Goal: Find specific page/section: Find specific page/section

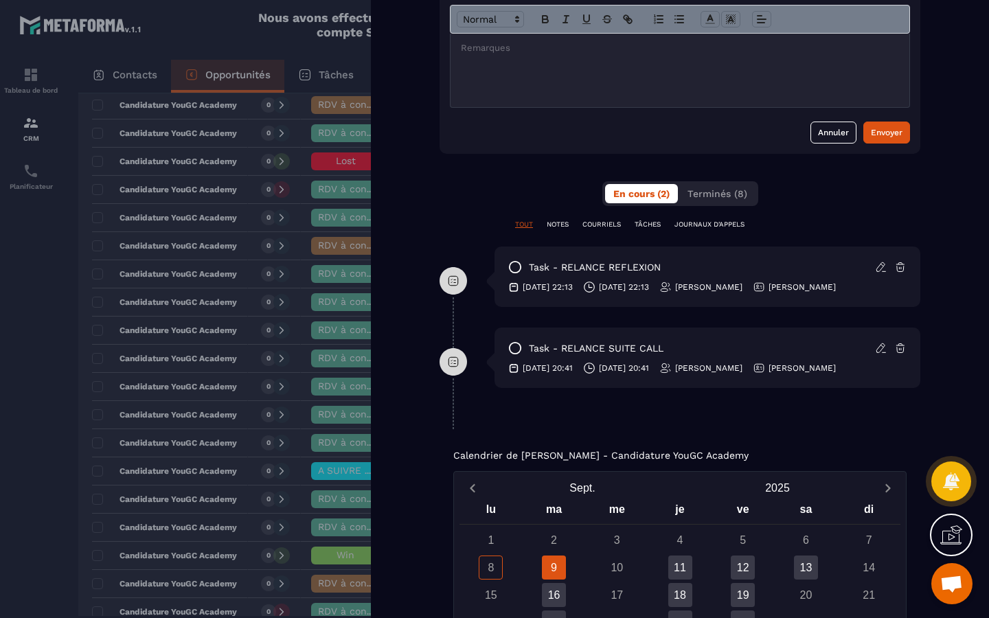
scroll to position [854, 0]
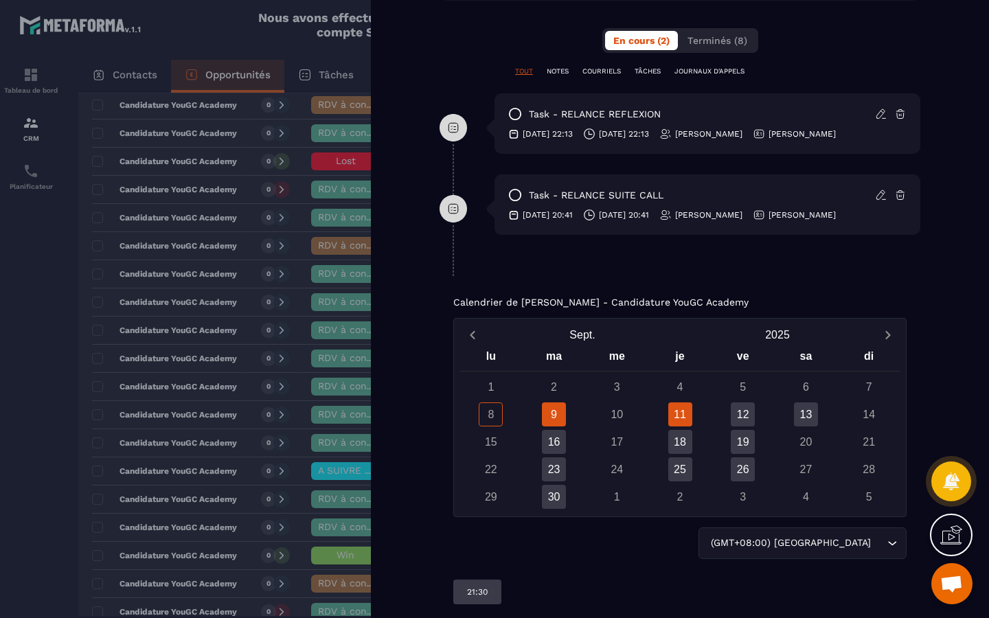
click at [675, 414] on div "11" at bounding box center [680, 415] width 24 height 24
click at [557, 466] on div "23" at bounding box center [554, 469] width 24 height 24
click at [559, 447] on div "16" at bounding box center [554, 442] width 24 height 24
click at [683, 446] on div "18" at bounding box center [680, 442] width 24 height 24
click at [743, 436] on div "19" at bounding box center [743, 442] width 24 height 24
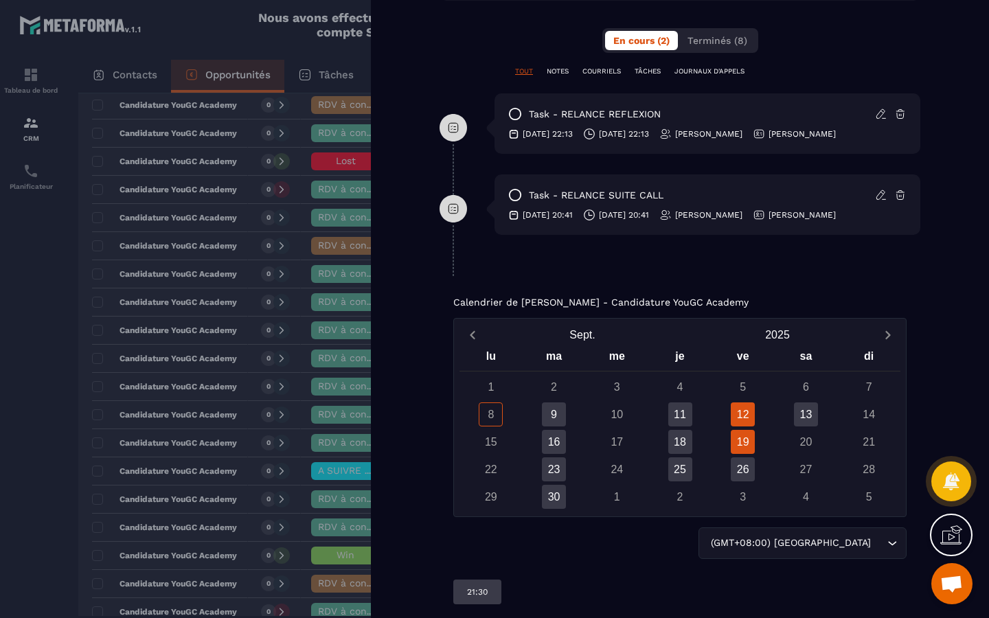
click at [749, 416] on div "12" at bounding box center [743, 415] width 24 height 24
click at [683, 413] on div "11" at bounding box center [680, 415] width 24 height 24
click at [744, 453] on div "19" at bounding box center [743, 442] width 24 height 24
click at [743, 466] on div "26" at bounding box center [743, 469] width 24 height 24
click at [746, 425] on div "12" at bounding box center [743, 415] width 24 height 24
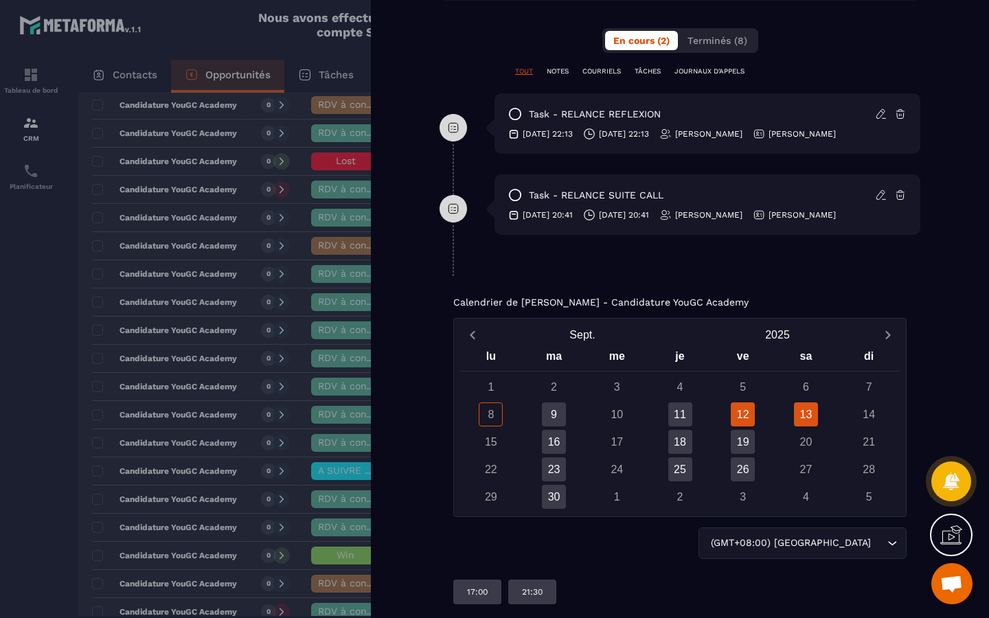
click at [800, 416] on div "13" at bounding box center [806, 415] width 24 height 24
click at [681, 467] on div "25" at bounding box center [680, 469] width 24 height 24
click at [549, 470] on div "23" at bounding box center [554, 469] width 24 height 24
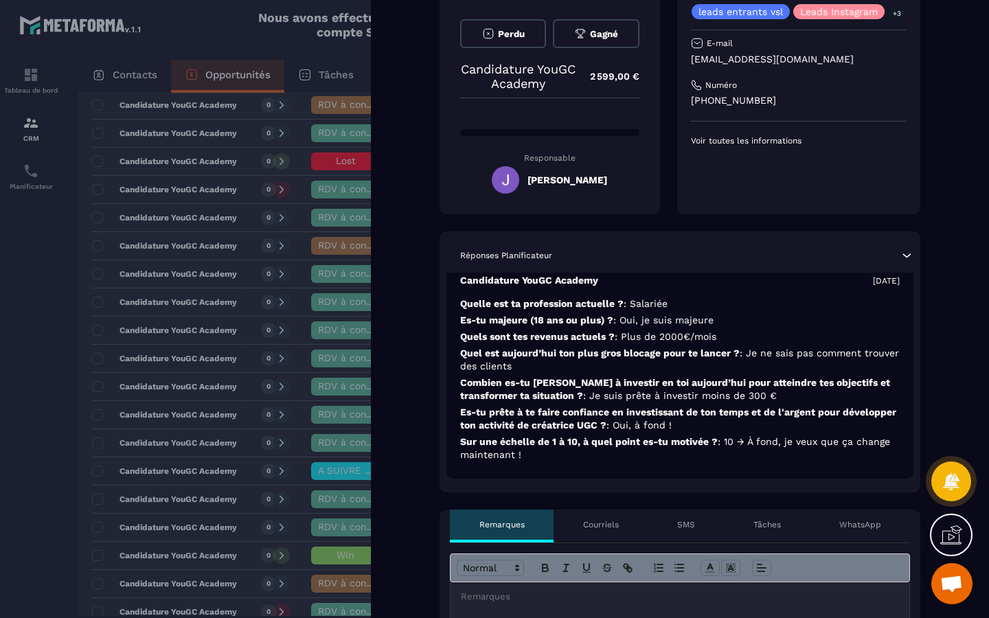
scroll to position [0, 0]
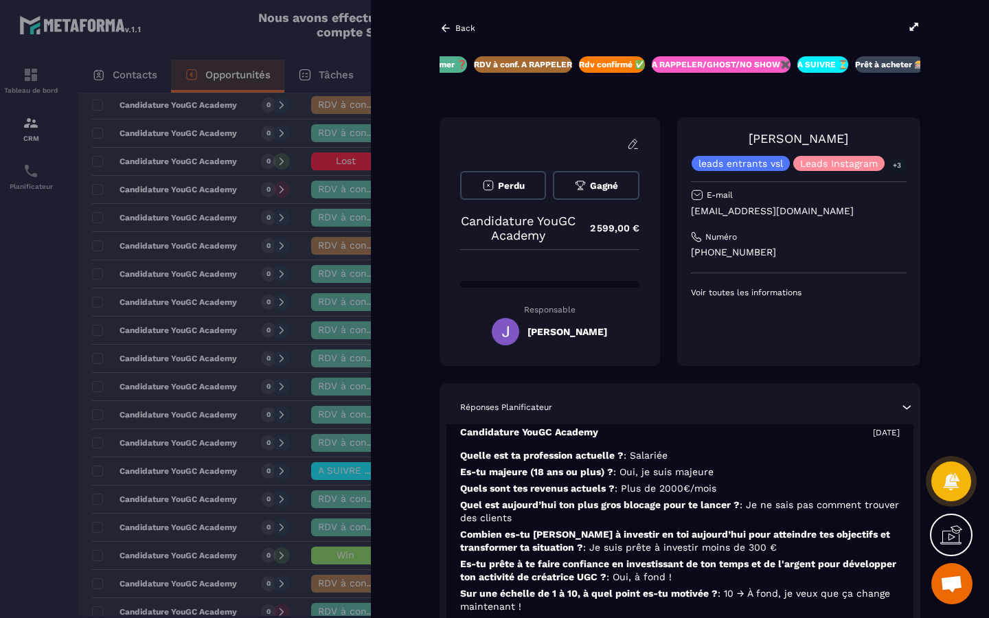
click at [442, 28] on icon at bounding box center [446, 28] width 8 height 8
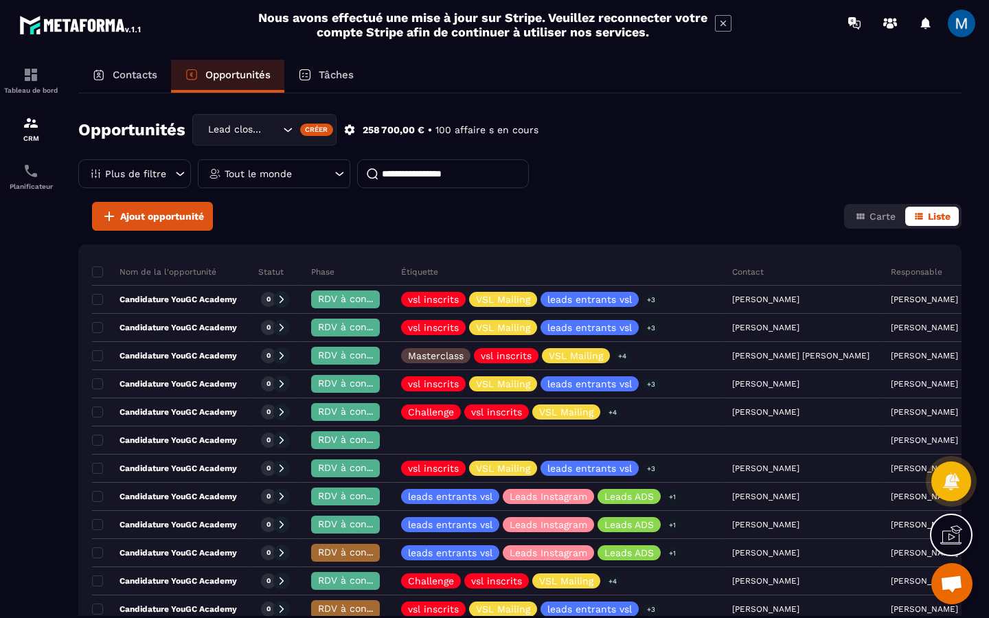
click at [150, 90] on div "Contacts" at bounding box center [124, 76] width 93 height 33
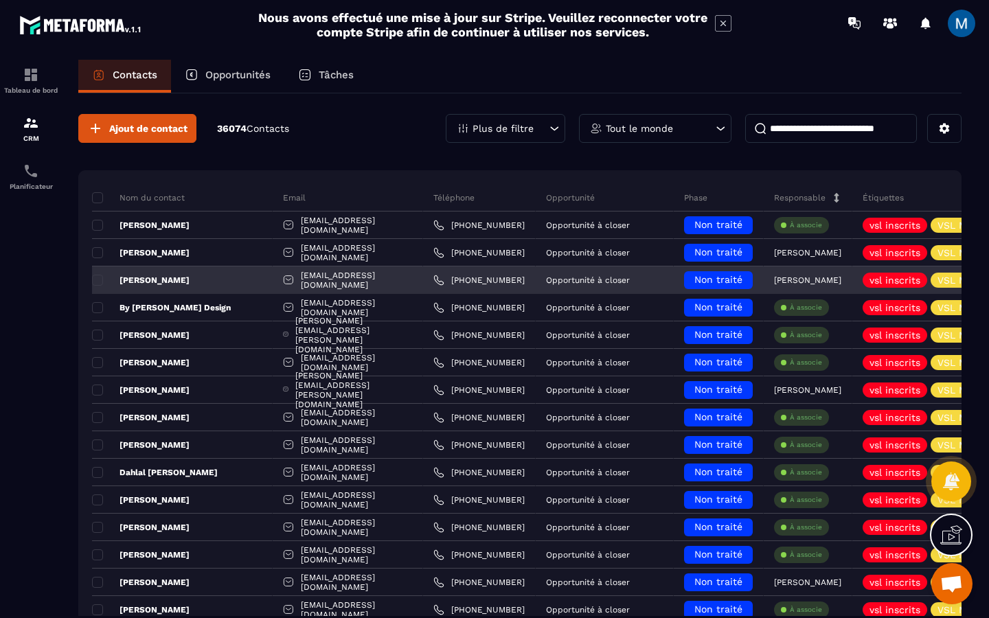
click at [213, 278] on div "[PERSON_NAME]" at bounding box center [182, 280] width 181 height 27
